Goal: Task Accomplishment & Management: Manage account settings

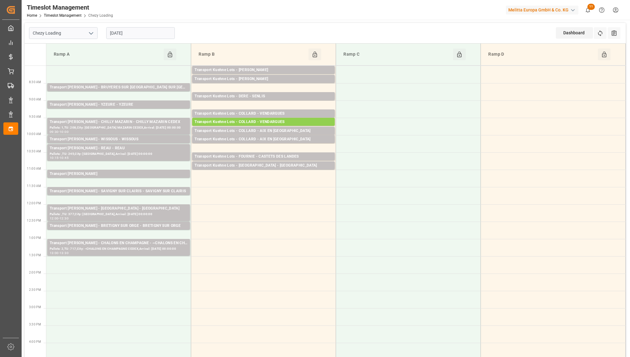
click at [91, 32] on icon "open menu" at bounding box center [90, 33] width 7 height 7
click at [79, 62] on div "Chezy Unloading" at bounding box center [63, 61] width 68 height 14
type input "Chezy Unloading"
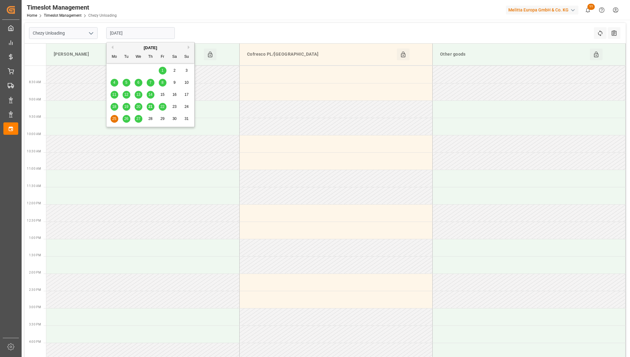
click at [150, 36] on input "[DATE]" at bounding box center [140, 33] width 69 height 12
click at [162, 106] on span "22" at bounding box center [162, 106] width 4 height 4
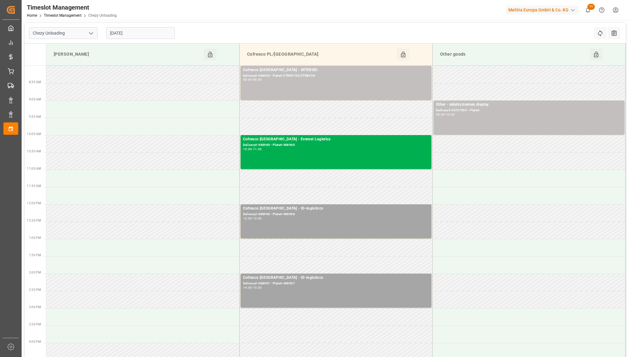
click at [149, 33] on input "[DATE]" at bounding box center [140, 33] width 69 height 12
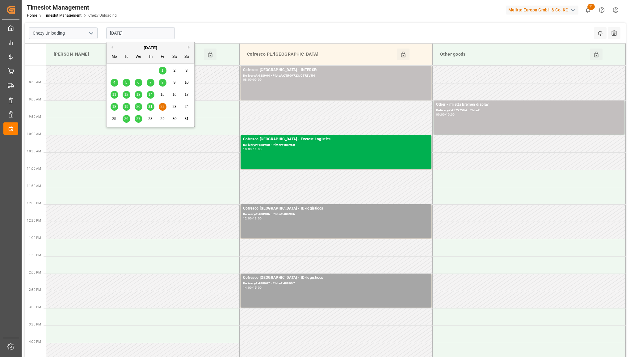
click at [149, 106] on span "21" at bounding box center [150, 106] width 4 height 4
type input "[DATE]"
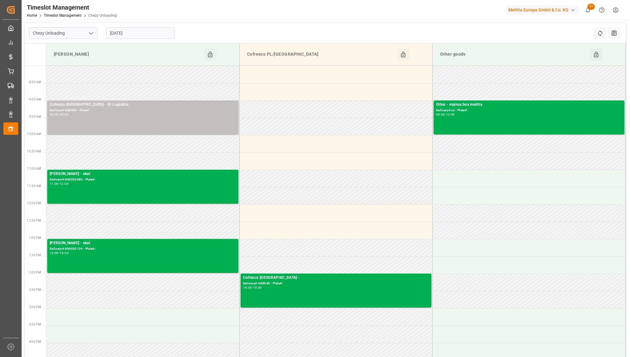
click at [88, 34] on icon "open menu" at bounding box center [90, 33] width 7 height 7
click at [82, 50] on div "Chezy Loading" at bounding box center [63, 47] width 68 height 14
type input "Chezy Loading"
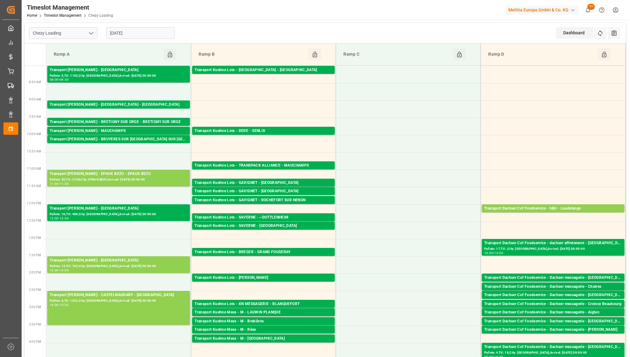
click at [145, 32] on input "[DATE]" at bounding box center [140, 33] width 69 height 12
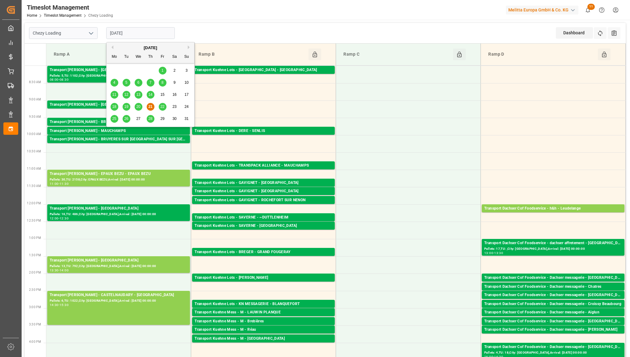
click at [163, 107] on span "22" at bounding box center [162, 106] width 4 height 4
type input "[DATE]"
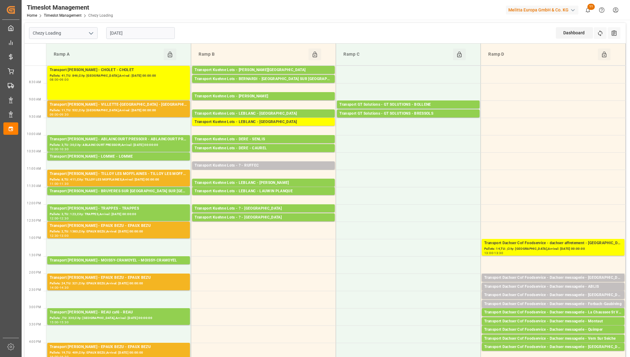
click at [90, 34] on icon "open menu" at bounding box center [90, 33] width 7 height 7
click at [73, 62] on div "Chezy Unloading" at bounding box center [63, 61] width 68 height 14
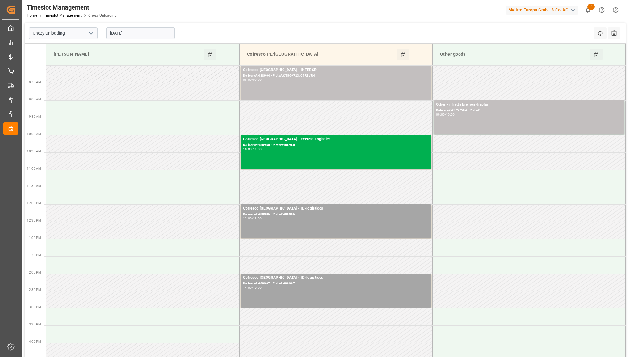
click at [159, 31] on input "[DATE]" at bounding box center [140, 33] width 69 height 12
click at [90, 31] on icon "open menu" at bounding box center [90, 33] width 7 height 7
click at [82, 49] on div "Chezy Loading" at bounding box center [63, 47] width 68 height 14
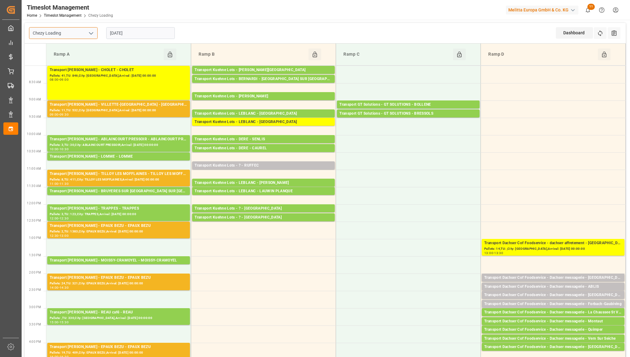
click at [96, 36] on input "Chezy Loading" at bounding box center [63, 33] width 69 height 12
click at [91, 34] on icon "open menu" at bounding box center [90, 33] width 7 height 7
click at [75, 59] on div "Chezy Unloading" at bounding box center [63, 61] width 68 height 14
type input "Chezy Unloading"
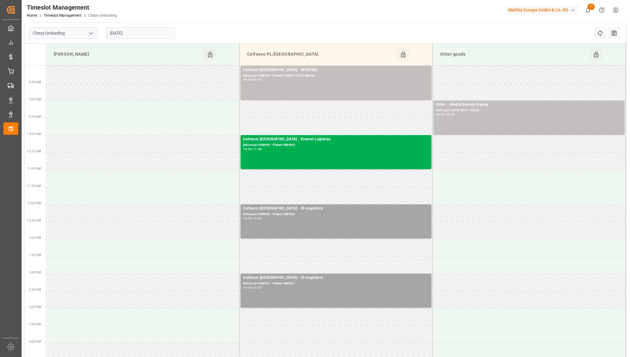
click at [136, 33] on input "[DATE]" at bounding box center [140, 33] width 69 height 12
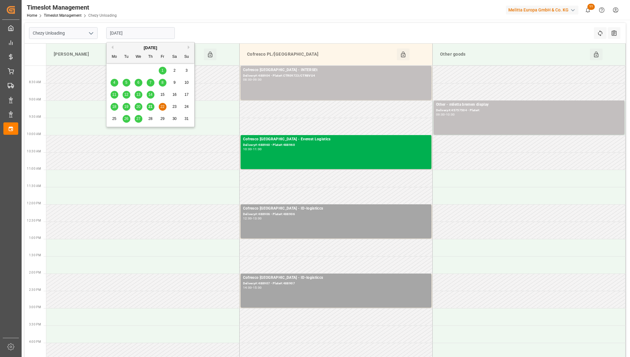
click at [149, 105] on span "21" at bounding box center [150, 106] width 4 height 4
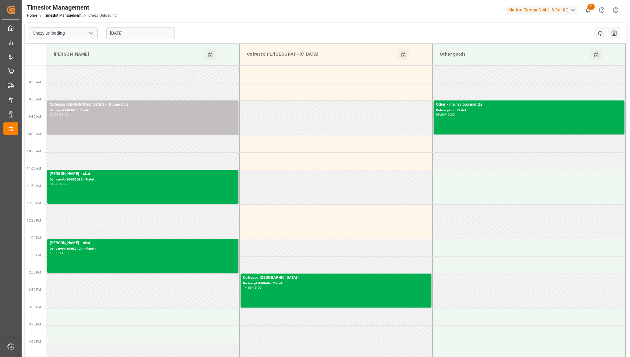
click at [141, 32] on input "[DATE]" at bounding box center [140, 33] width 69 height 12
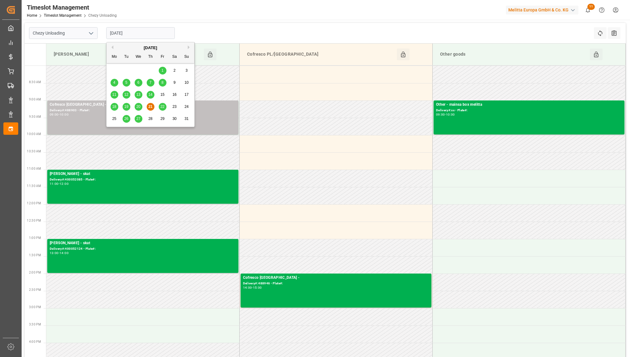
click at [137, 104] on div "20" at bounding box center [139, 106] width 8 height 7
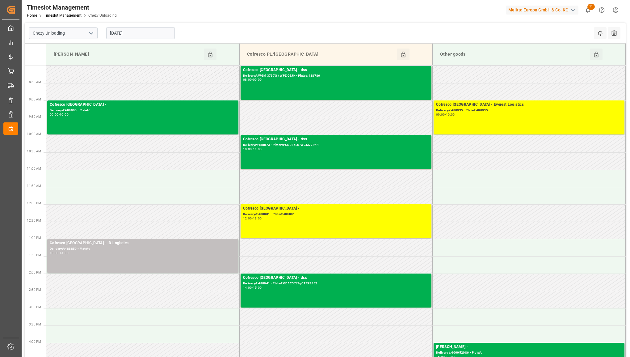
click at [150, 26] on div "[DATE]" at bounding box center [140, 33] width 77 height 20
click at [148, 32] on input "[DATE]" at bounding box center [140, 33] width 69 height 12
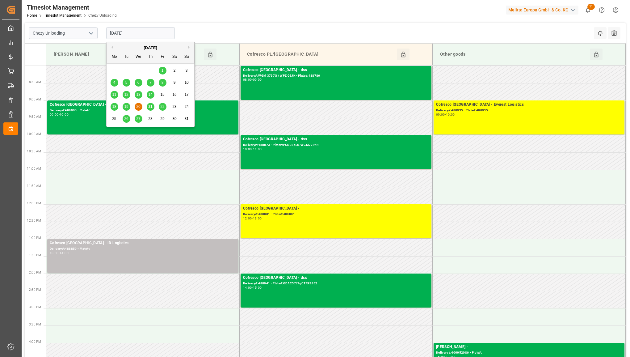
click at [128, 105] on span "19" at bounding box center [126, 106] width 4 height 4
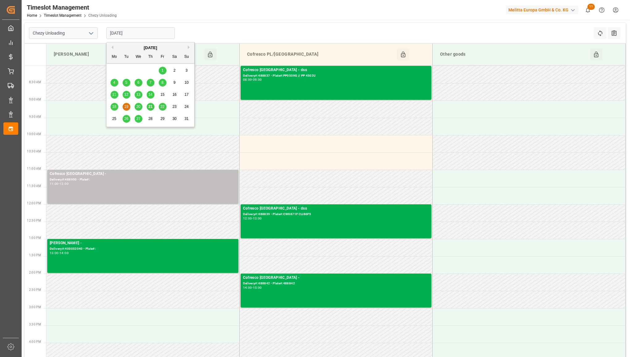
click at [141, 30] on input "[DATE]" at bounding box center [140, 33] width 69 height 12
click at [149, 104] on div "21" at bounding box center [151, 106] width 8 height 7
type input "[DATE]"
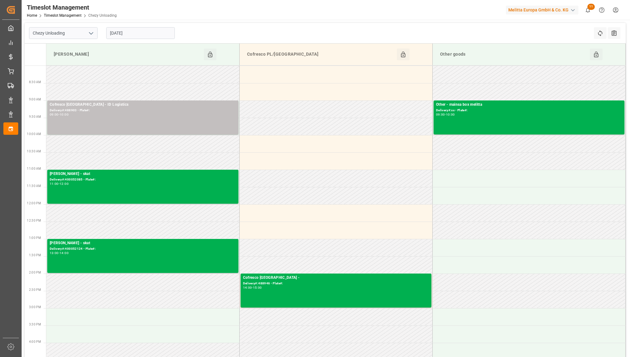
click at [140, 33] on input "[DATE]" at bounding box center [140, 33] width 69 height 12
click at [90, 32] on icon "open menu" at bounding box center [90, 33] width 7 height 7
click at [79, 48] on div "Chezy Loading" at bounding box center [63, 47] width 68 height 14
type input "Chezy Loading"
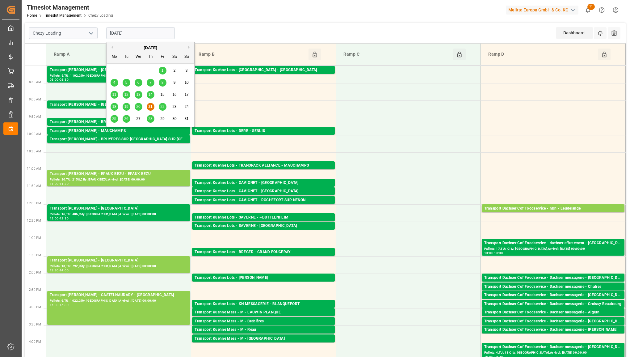
click at [144, 32] on input "[DATE]" at bounding box center [140, 33] width 69 height 12
click at [163, 107] on span "22" at bounding box center [162, 106] width 4 height 4
type input "[DATE]"
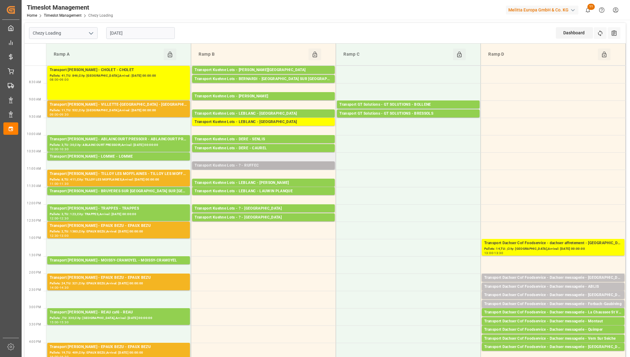
click at [257, 164] on div "Transport Kuehne Lots - ? - RUFFEC" at bounding box center [264, 165] width 138 height 6
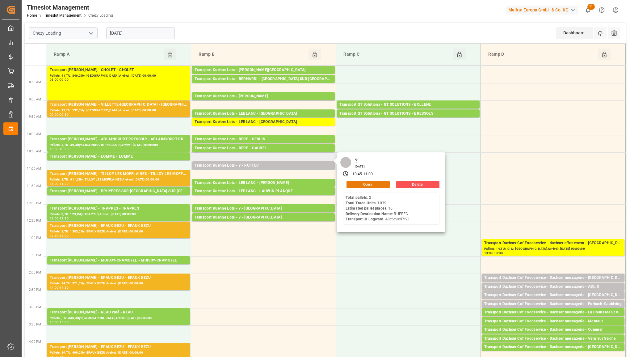
click at [370, 183] on button "Open" at bounding box center [368, 184] width 43 height 7
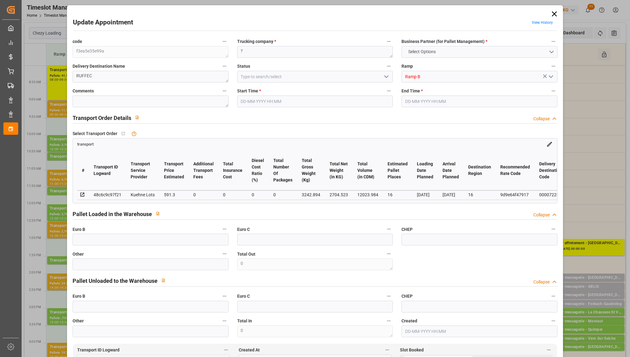
type input "16"
type input "591.3"
type input "0"
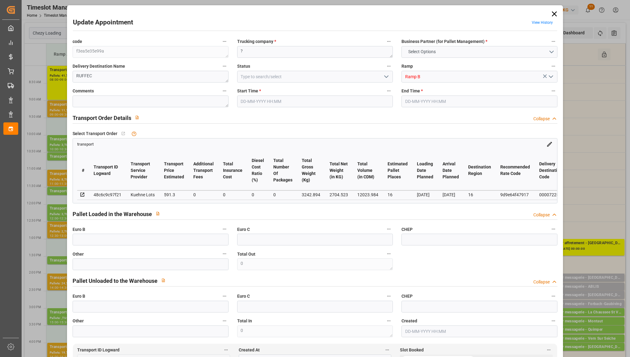
type input "591.3"
type input "0"
type input "2704.523"
type input "4705.726"
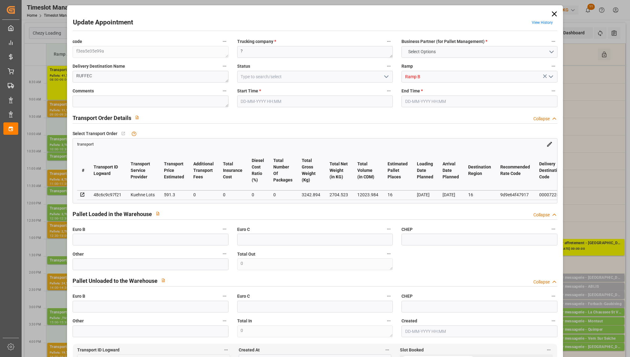
type input "12023.984"
type input "16"
type input "2"
type input "1039"
type input "63"
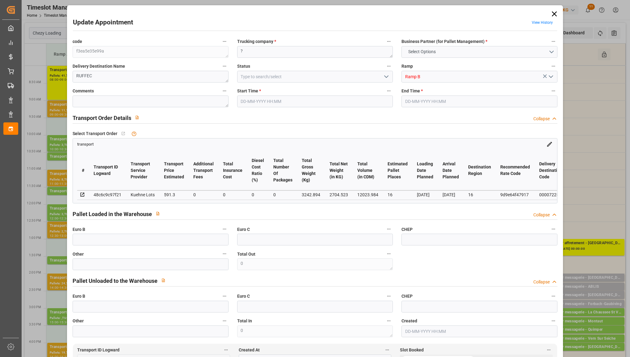
type input "101"
type input "3242.894"
type input "0"
type input "4710.8598"
type input "0"
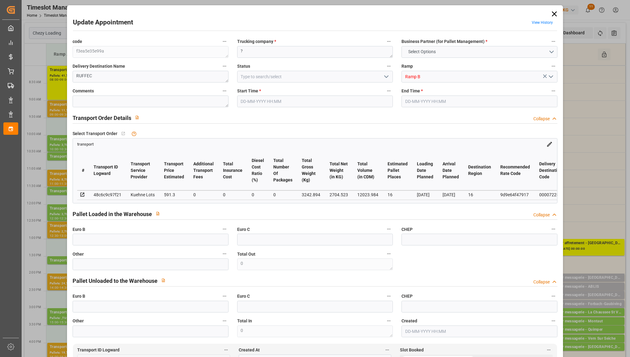
type input "0"
type input "21"
type input "35"
type input "[DATE] 10:45"
type input "[DATE] 11:00"
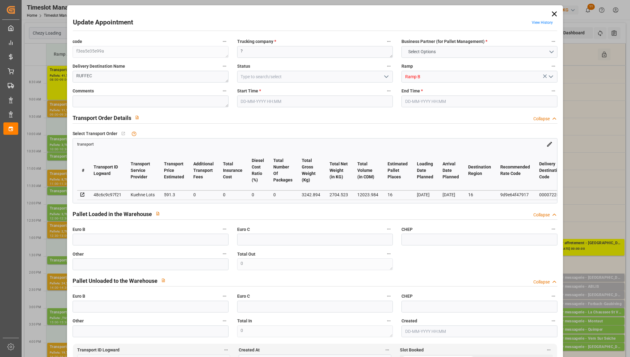
type input "[DATE] 13:26"
type input "[DATE] 11:59"
type input "[DATE]"
click at [580, 162] on div "Update Appointment View History code f3ea5e35e99a Trucking company * ? Business…" at bounding box center [315, 178] width 630 height 357
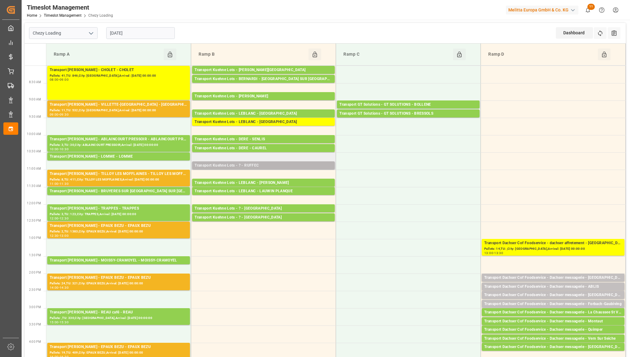
click at [255, 162] on div "Transport Kuehne Lots - ? - RUFFEC Pallets: 2,TU: 1039,City: RUFFEC,Arrival: [D…" at bounding box center [263, 165] width 143 height 8
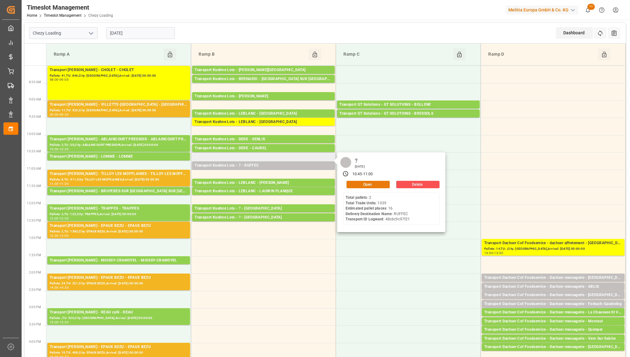
click at [360, 183] on button "Open" at bounding box center [368, 184] width 43 height 7
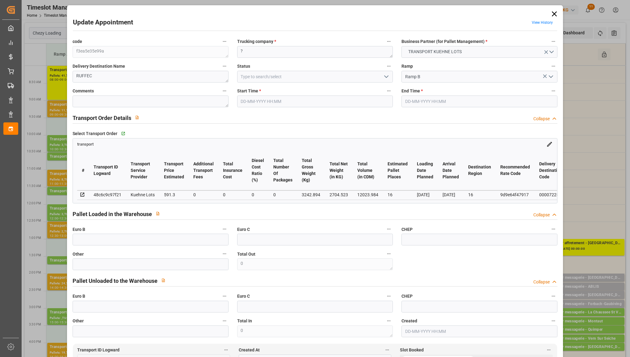
type input "[DATE] 10:45"
type input "[DATE] 11:00"
type input "[DATE] 13:26"
type input "[DATE] 11:59"
type input "[DATE]"
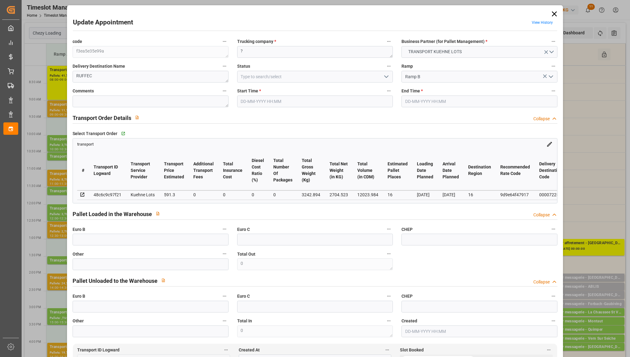
type input "[DATE]"
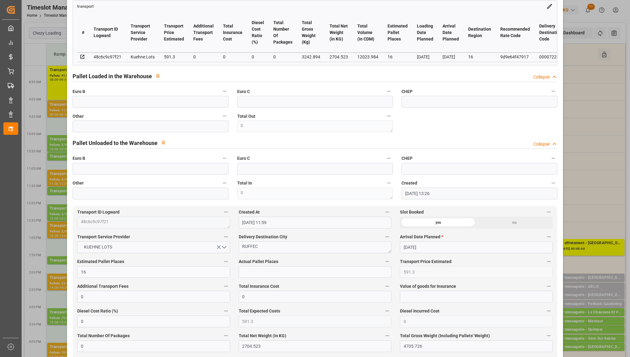
scroll to position [116, 0]
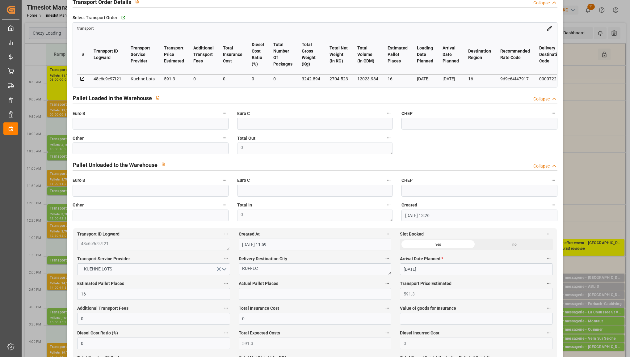
click at [457, 78] on div "[DATE]" at bounding box center [451, 78] width 16 height 7
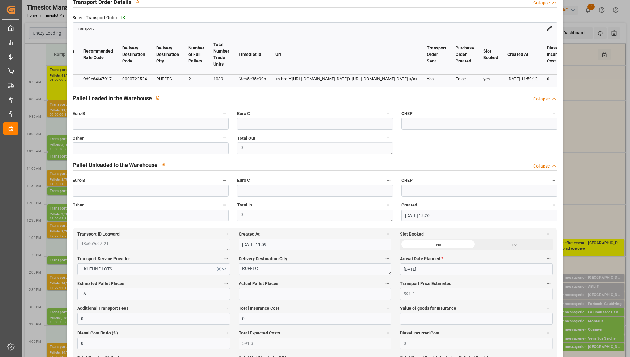
scroll to position [309, 0]
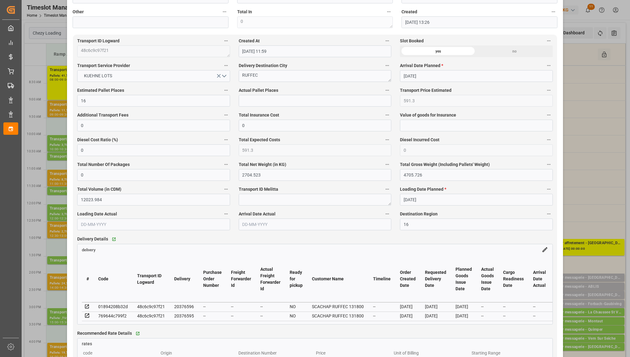
click at [380, 310] on div "--" at bounding box center [382, 306] width 18 height 7
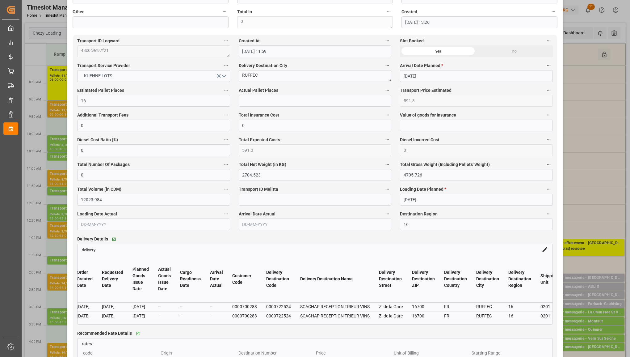
scroll to position [0, 324]
click at [612, 149] on div "Update Appointment View History code f3ea5e35e99a Trucking company * ? Business…" at bounding box center [315, 178] width 630 height 357
